Goal: Task Accomplishment & Management: Complete application form

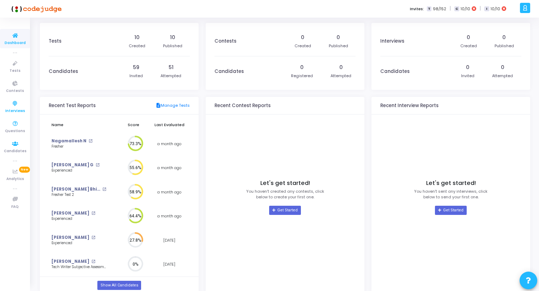
click at [15, 110] on span "Interviews" at bounding box center [15, 111] width 20 height 6
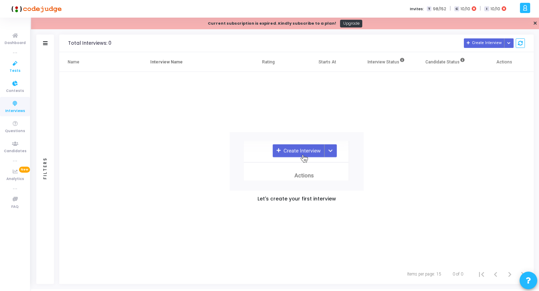
click at [16, 67] on icon at bounding box center [15, 63] width 15 height 9
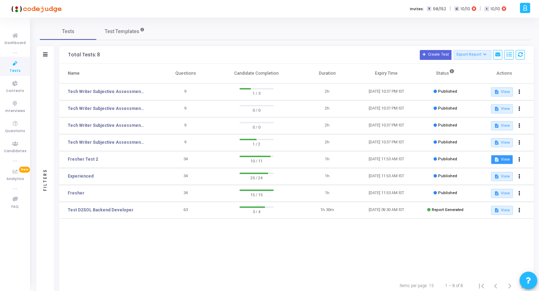
click at [500, 159] on button "description View" at bounding box center [502, 159] width 22 height 9
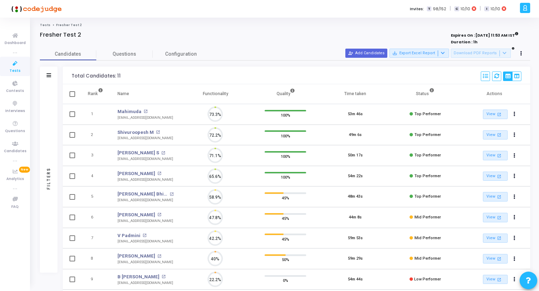
scroll to position [14, 18]
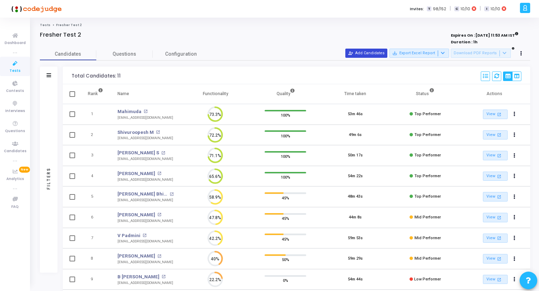
click at [378, 53] on button "person_add_alt Add Candidates" at bounding box center [366, 53] width 42 height 9
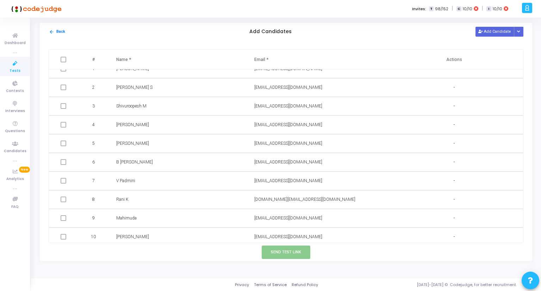
scroll to position [0, 0]
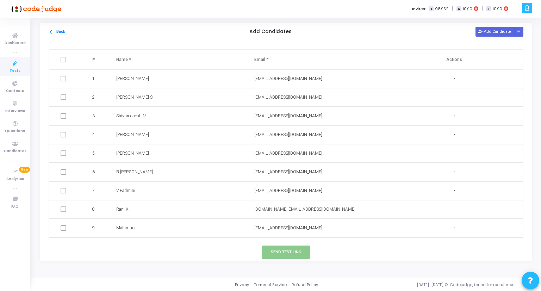
drag, startPoint x: 117, startPoint y: 96, endPoint x: 165, endPoint y: 93, distance: 48.4
click at [165, 93] on td "[PERSON_NAME] S" at bounding box center [178, 97] width 138 height 19
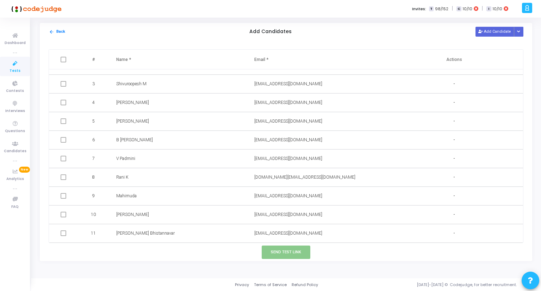
scroll to position [7, 0]
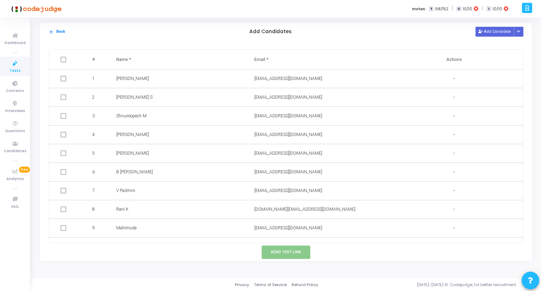
click at [63, 98] on span at bounding box center [64, 97] width 6 height 6
click at [63, 96] on span at bounding box center [64, 97] width 6 height 6
click at [189, 96] on div "[PERSON_NAME] S" at bounding box center [177, 97] width 123 height 7
click at [62, 98] on span at bounding box center [64, 97] width 6 height 6
click at [64, 97] on span at bounding box center [64, 97] width 6 height 6
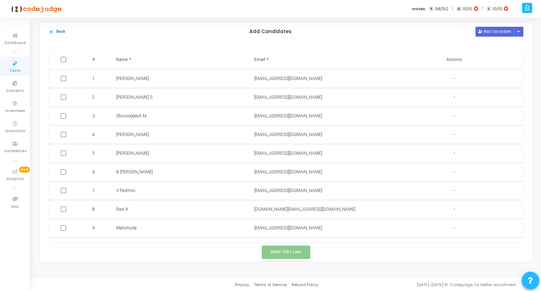
click at [64, 97] on span at bounding box center [64, 97] width 6 height 6
click at [153, 95] on span "[PERSON_NAME] S" at bounding box center [134, 97] width 36 height 5
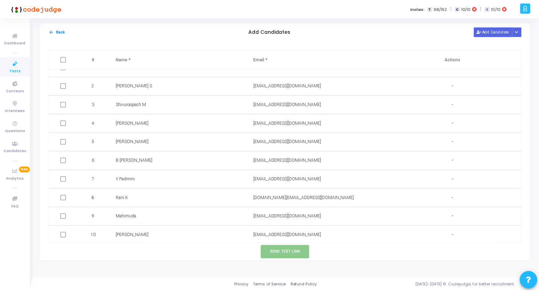
scroll to position [0, 0]
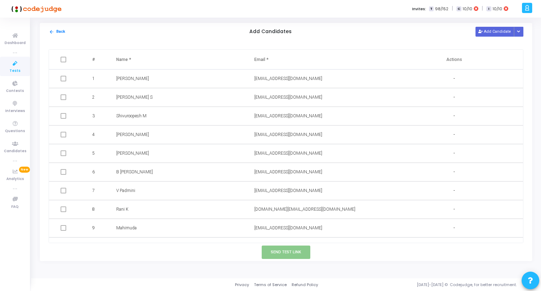
click at [62, 97] on span at bounding box center [64, 97] width 6 height 6
click at [63, 97] on span at bounding box center [64, 97] width 6 height 6
click at [517, 31] on button "Button group with nested dropdown" at bounding box center [519, 32] width 10 height 10
click at [509, 46] on button "Upload Candidate List" at bounding box center [494, 46] width 54 height 10
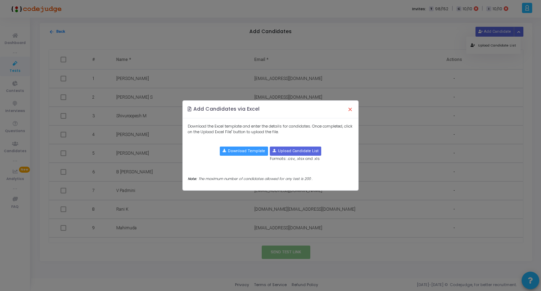
click at [351, 111] on button "×" at bounding box center [350, 110] width 15 height 16
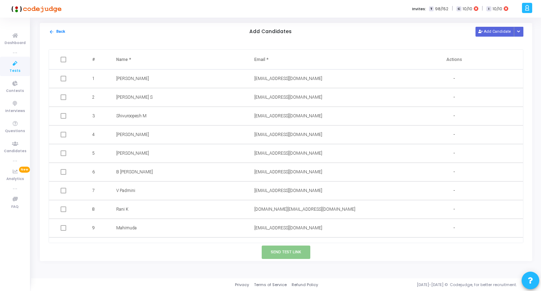
click at [63, 97] on span at bounding box center [64, 97] width 6 height 6
click at [59, 34] on button "arrow_back Back" at bounding box center [57, 32] width 17 height 7
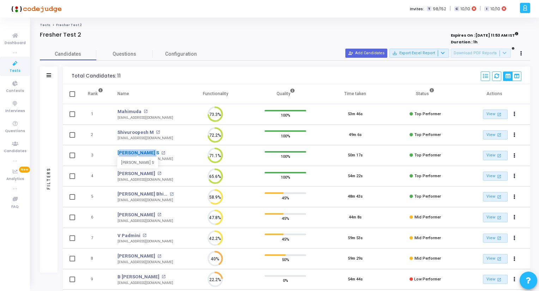
drag, startPoint x: 113, startPoint y: 149, endPoint x: 149, endPoint y: 150, distance: 36.0
click at [149, 150] on td "[PERSON_NAME] S [PERSON_NAME] S open_in_new [EMAIL_ADDRESS][DOMAIN_NAME]" at bounding box center [145, 155] width 70 height 21
copy link "Tharuneshwara"
click at [227, 72] on div "Total Candidates: 11 Select S No Name Questions Functionality Quality Time Take…" at bounding box center [296, 76] width 467 height 18
click at [380, 53] on button "person_add_alt Add Candidates" at bounding box center [366, 53] width 42 height 9
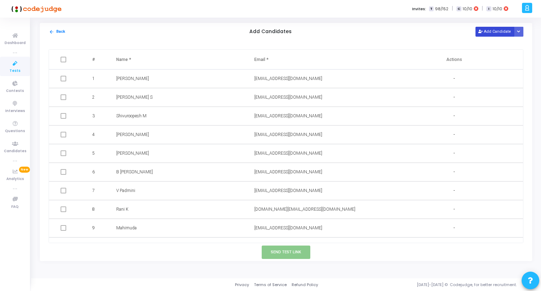
click at [505, 29] on button "Add Candidate" at bounding box center [495, 32] width 39 height 10
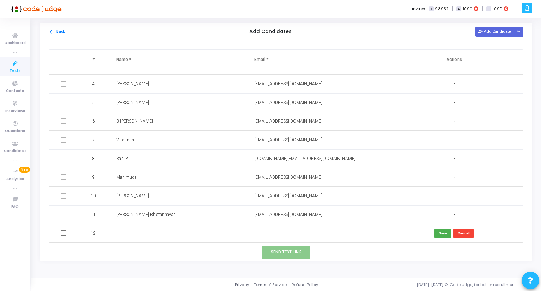
click at [165, 231] on input "text" at bounding box center [159, 234] width 86 height 12
type input "Nisarga S"
paste input "[EMAIL_ADDRESS][DOMAIN_NAME]"
type input "[EMAIL_ADDRESS][DOMAIN_NAME]"
click at [63, 233] on span at bounding box center [64, 234] width 6 height 6
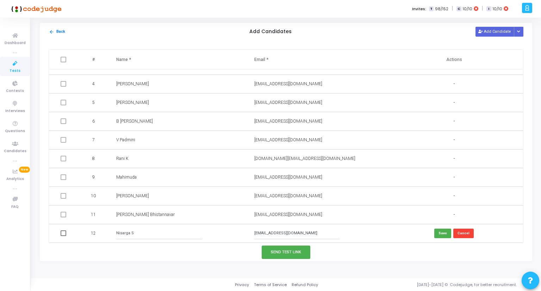
click at [63, 236] on input "checkbox" at bounding box center [63, 236] width 0 height 0
checkbox input "true"
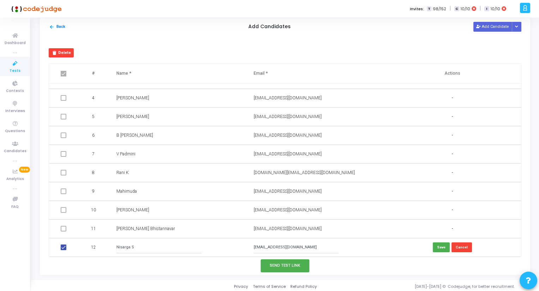
scroll to position [6, 0]
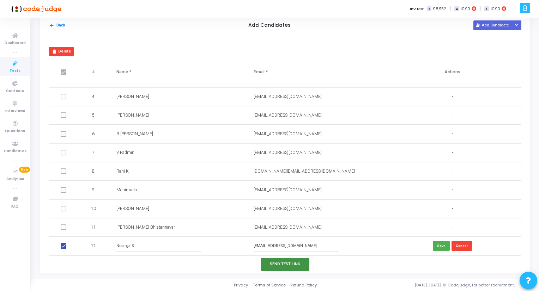
click at [281, 266] on button "Send Test Link" at bounding box center [285, 264] width 49 height 13
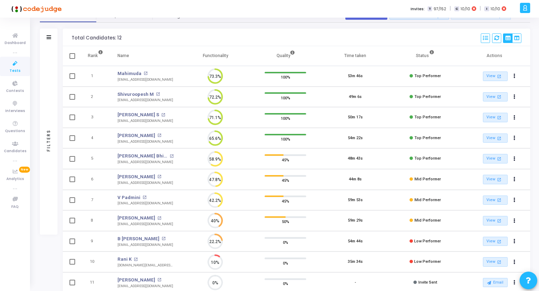
scroll to position [26, 0]
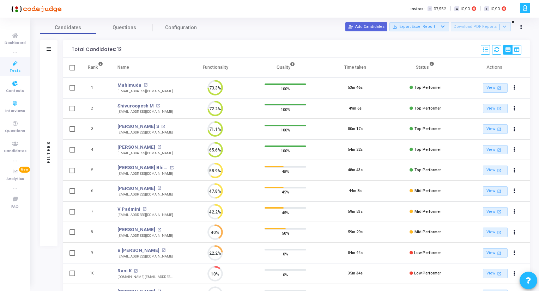
click at [17, 67] on icon at bounding box center [15, 63] width 15 height 9
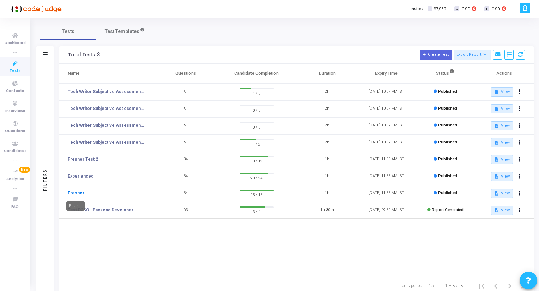
click at [75, 192] on link "Fresher" at bounding box center [76, 193] width 17 height 6
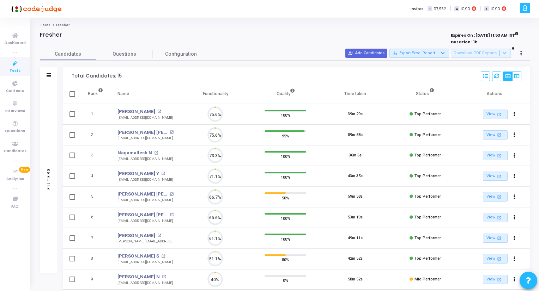
scroll to position [14, 18]
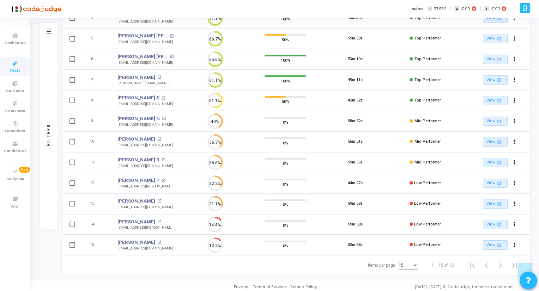
click at [13, 66] on icon at bounding box center [15, 63] width 15 height 9
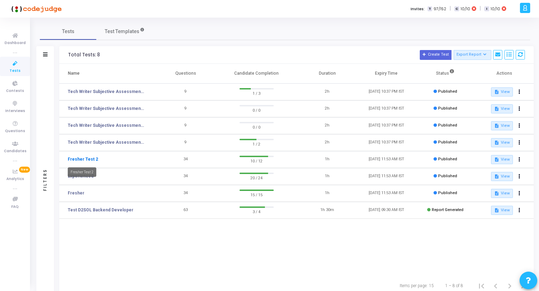
click at [80, 158] on link "Fresher Test 2" at bounding box center [83, 159] width 30 height 6
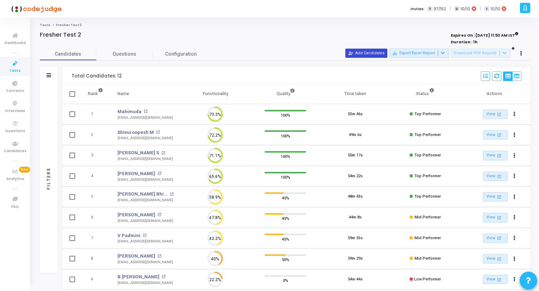
click at [379, 53] on button "person_add_alt Add Candidates" at bounding box center [366, 53] width 42 height 9
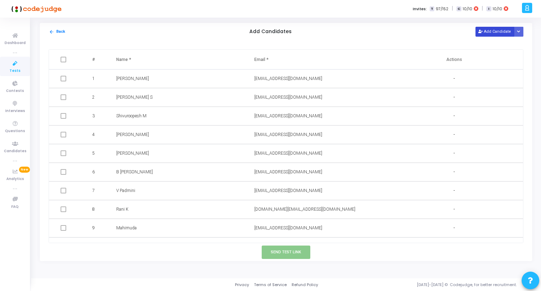
click at [498, 32] on button "Add Candidate" at bounding box center [495, 32] width 39 height 10
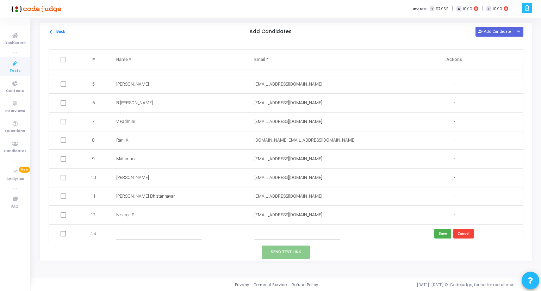
click at [164, 234] on input "text" at bounding box center [159, 234] width 86 height 12
paste input "[PERSON_NAME]"
click at [130, 233] on input "[PERSON_NAME]" at bounding box center [159, 234] width 86 height 12
type input "[PERSON_NAME]"
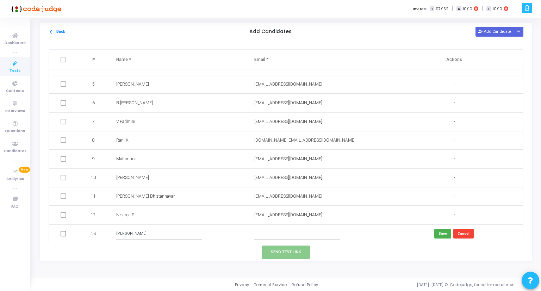
paste input "[EMAIL_ADDRESS][DOMAIN_NAME]"
type input "[EMAIL_ADDRESS][DOMAIN_NAME]"
click at [396, 257] on div "Send Test Link" at bounding box center [286, 253] width 493 height 18
click at [494, 30] on button "Add Candidate" at bounding box center [495, 32] width 39 height 10
click at [184, 232] on input "[PERSON_NAME]" at bounding box center [159, 234] width 86 height 12
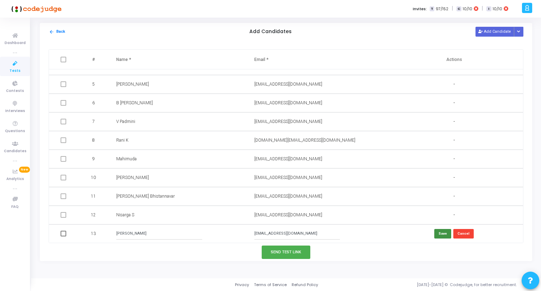
click at [441, 233] on button "Save" at bounding box center [443, 234] width 17 height 10
click at [495, 31] on button "Add Candidate" at bounding box center [495, 32] width 39 height 10
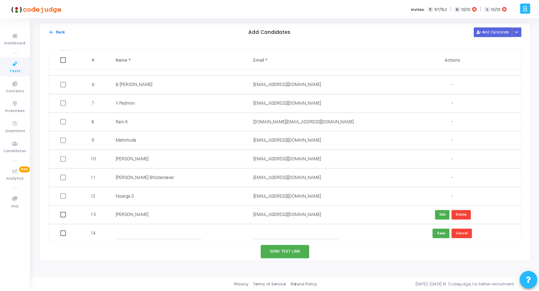
scroll to position [88, 0]
click at [120, 233] on input "text" at bounding box center [159, 234] width 86 height 12
paste input "[PERSON_NAME]"
drag, startPoint x: 121, startPoint y: 233, endPoint x: 139, endPoint y: 228, distance: 18.6
click at [121, 232] on input "[PERSON_NAME]" at bounding box center [159, 234] width 86 height 12
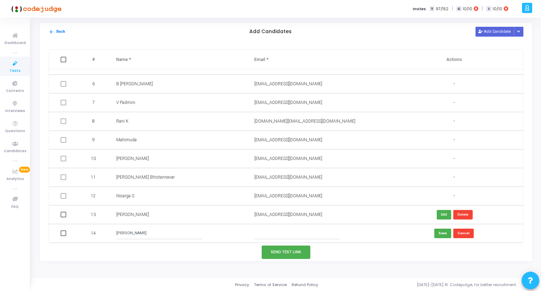
type input "[PERSON_NAME]"
click at [295, 233] on input "text" at bounding box center [298, 234] width 86 height 12
paste input "[EMAIL_ADDRESS][DOMAIN_NAME]"
type input "[EMAIL_ADDRESS][DOMAIN_NAME]"
click at [380, 260] on div "Send Test Link" at bounding box center [286, 253] width 493 height 18
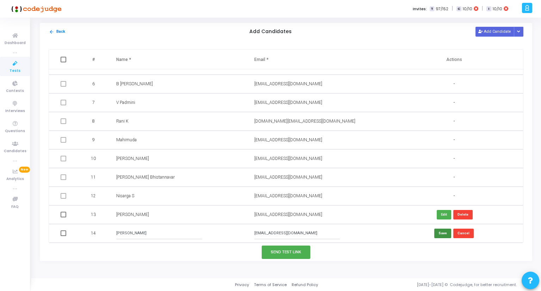
click at [440, 232] on button "Save" at bounding box center [443, 234] width 17 height 10
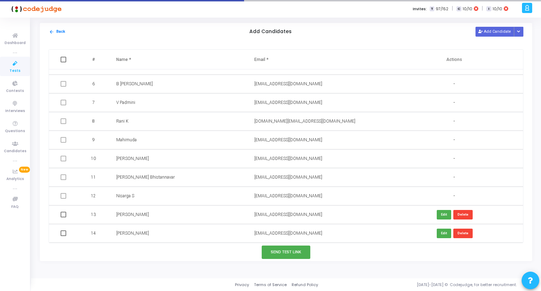
click at [62, 216] on span at bounding box center [64, 215] width 6 height 6
click at [63, 217] on input "checkbox" at bounding box center [63, 217] width 0 height 0
checkbox input "true"
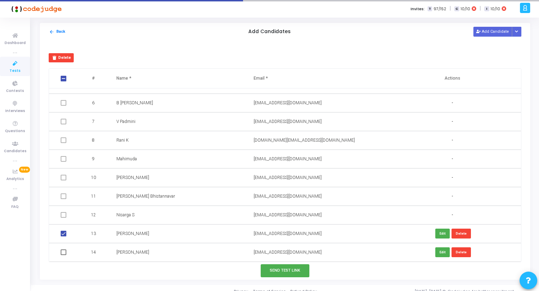
click at [62, 253] on span at bounding box center [64, 253] width 6 height 6
click at [63, 255] on input "checkbox" at bounding box center [63, 255] width 0 height 0
checkbox input "true"
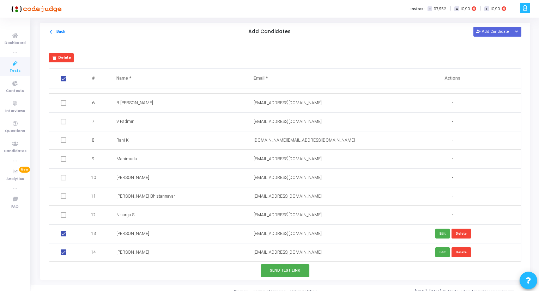
scroll to position [88, 0]
click at [288, 270] on button "Send Test Link" at bounding box center [285, 270] width 49 height 13
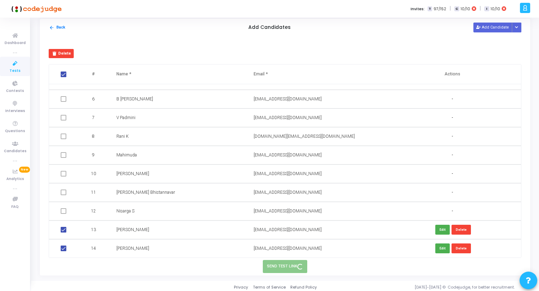
scroll to position [6, 0]
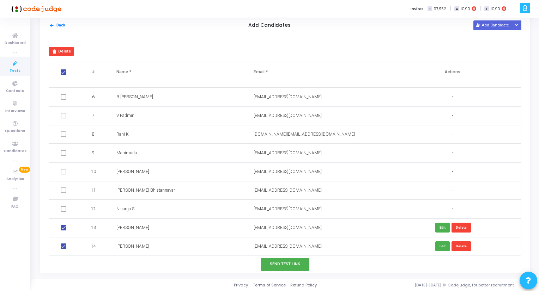
click at [156, 266] on div "Send Test Link" at bounding box center [285, 265] width 490 height 18
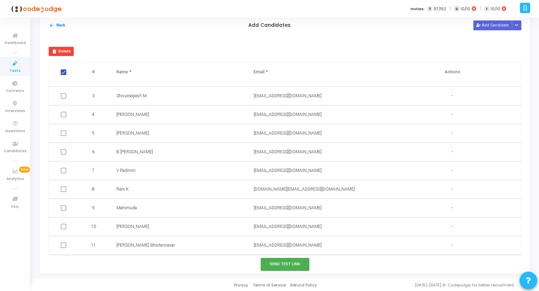
scroll to position [88, 0]
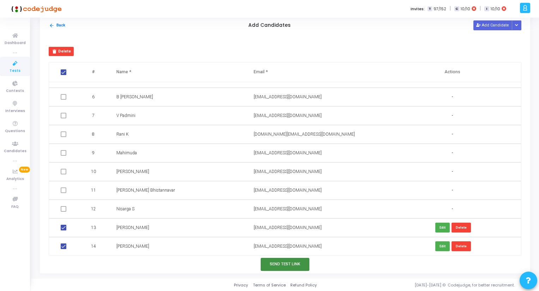
click at [282, 262] on button "Send Test Link" at bounding box center [285, 264] width 49 height 13
click at [62, 247] on span at bounding box center [64, 247] width 6 height 6
click at [63, 249] on input "checkbox" at bounding box center [63, 249] width 0 height 0
checkbox input "false"
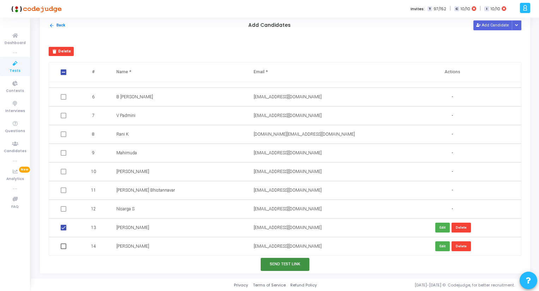
click at [279, 265] on button "Send Test Link" at bounding box center [285, 264] width 49 height 13
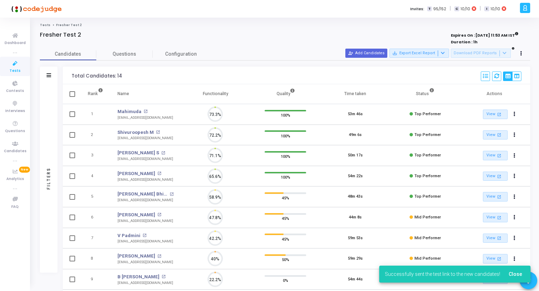
scroll to position [14, 18]
